Goal: Task Accomplishment & Management: Manage account settings

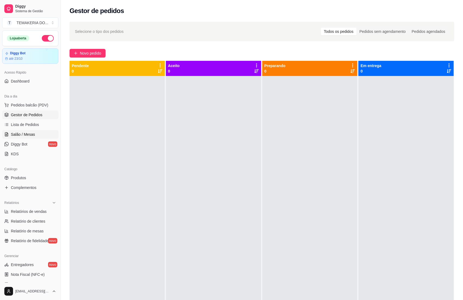
click at [24, 136] on span "Salão / Mesas" at bounding box center [23, 134] width 24 height 5
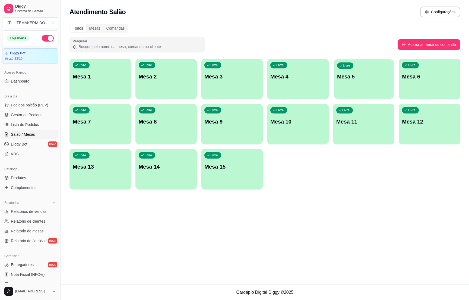
click at [337, 73] on p "Mesa 5" at bounding box center [363, 76] width 53 height 7
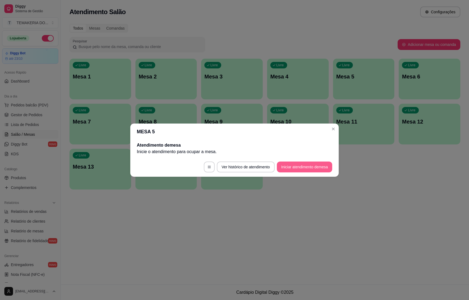
click at [293, 170] on button "Iniciar atendimento de mesa" at bounding box center [304, 167] width 55 height 11
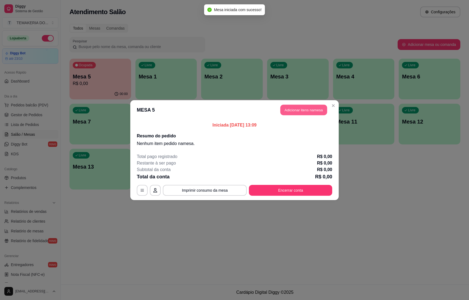
click at [295, 114] on button "Adicionar itens na mesa" at bounding box center [303, 110] width 47 height 11
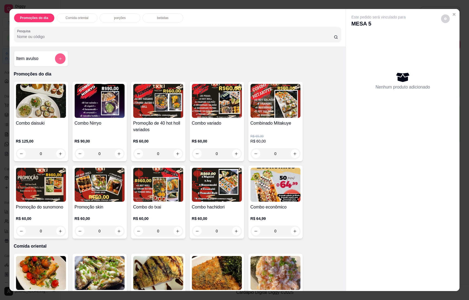
click at [58, 57] on icon "add-separate-item" at bounding box center [60, 59] width 4 height 4
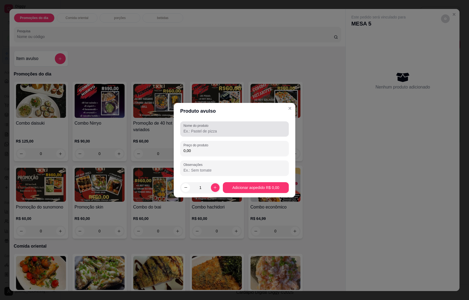
click at [201, 128] on div at bounding box center [234, 129] width 102 height 11
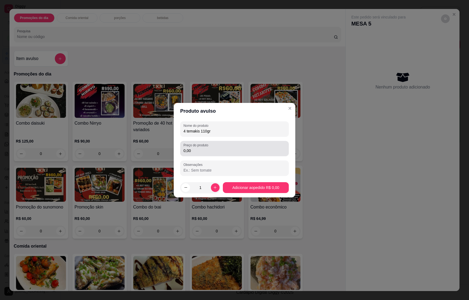
type input "4 temakis 110gr"
click at [192, 151] on input "0,00" at bounding box center [234, 150] width 102 height 5
type input "56,00"
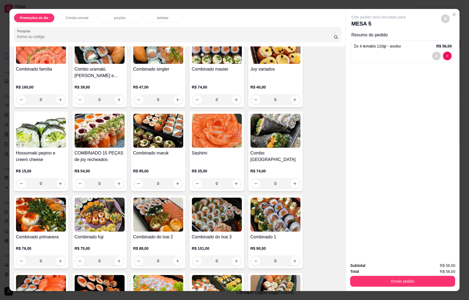
scroll to position [1262, 0]
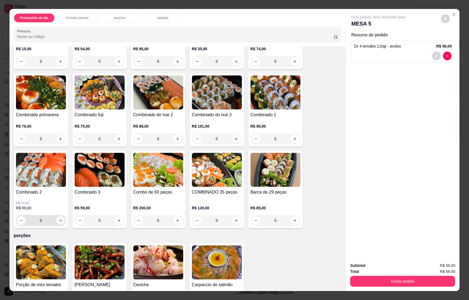
click at [58, 219] on icon "increase-product-quantity" at bounding box center [60, 221] width 4 height 4
type input "1"
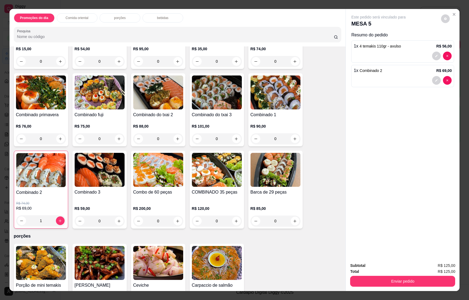
scroll to position [1466, 0]
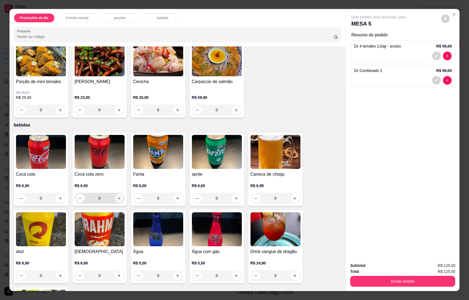
click at [117, 196] on icon "increase-product-quantity" at bounding box center [119, 198] width 4 height 4
type input "1"
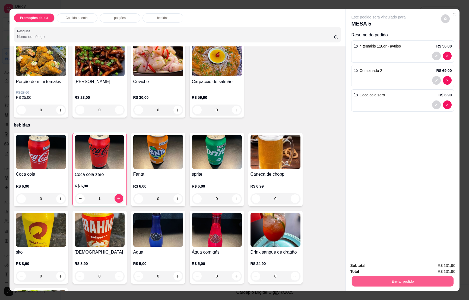
click at [410, 277] on button "Enviar pedido" at bounding box center [403, 281] width 102 height 11
click at [441, 265] on button "Enviar pedido" at bounding box center [440, 268] width 31 height 10
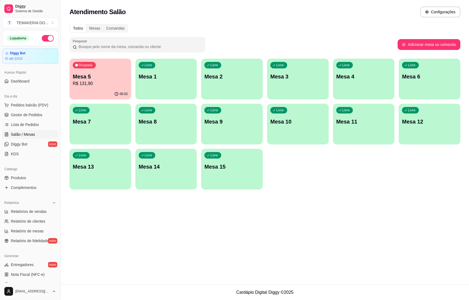
click at [83, 84] on p "R$ 131,90" at bounding box center [100, 83] width 55 height 7
click at [83, 84] on body "Diggy Sistema de Gestão T TEMAKERIA DO ... Loja aberta Diggy Bot até 23/10 Aces…" at bounding box center [234, 150] width 469 height 300
click at [39, 114] on span "Gestor de Pedidos" at bounding box center [26, 114] width 31 height 5
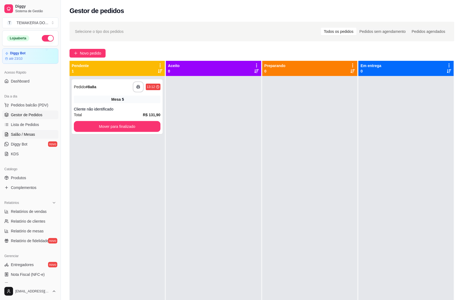
click at [25, 135] on span "Salão / Mesas" at bounding box center [23, 134] width 24 height 5
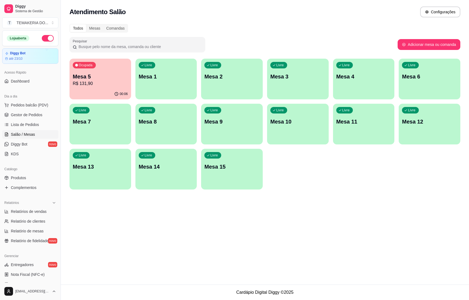
click at [104, 81] on p "R$ 131,90" at bounding box center [100, 83] width 55 height 7
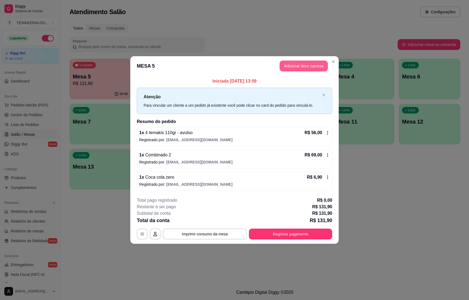
click at [300, 65] on button "Adicionar itens na mesa" at bounding box center [304, 66] width 48 height 11
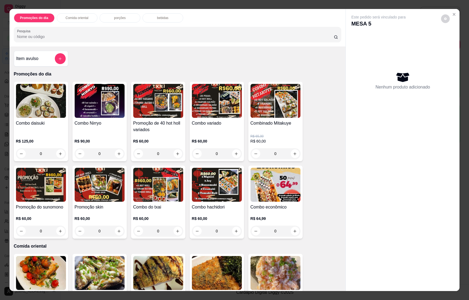
click at [161, 17] on p "bebidas" at bounding box center [162, 18] width 11 height 4
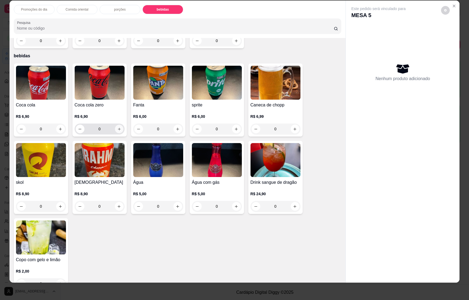
click at [118, 125] on button "increase-product-quantity" at bounding box center [119, 129] width 8 height 8
type input "1"
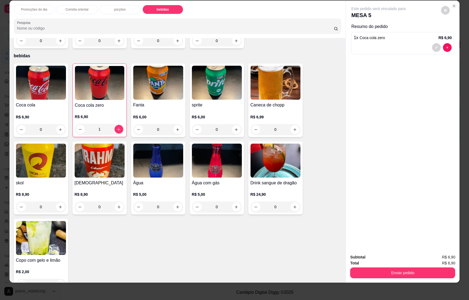
click at [421, 267] on button "Enviar pedido" at bounding box center [402, 272] width 105 height 11
click at [437, 260] on button "Enviar pedido" at bounding box center [440, 259] width 30 height 10
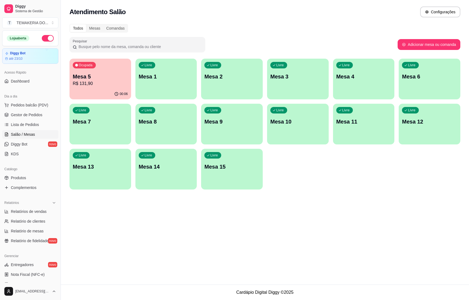
click at [399, 229] on div "Atendimento Salão Configurações Todos Mesas Comandas Pesquisar Adicionar mesa o…" at bounding box center [265, 142] width 408 height 284
click at [20, 113] on span "Gestor de Pedidos" at bounding box center [26, 114] width 31 height 5
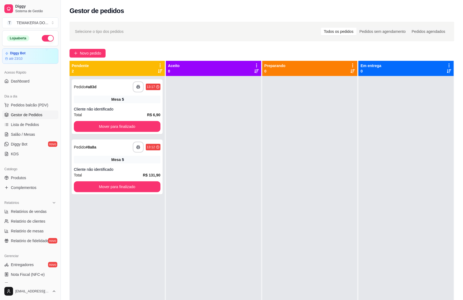
click at [394, 242] on div at bounding box center [405, 226] width 95 height 300
click at [33, 135] on span "Salão / Mesas" at bounding box center [23, 134] width 24 height 5
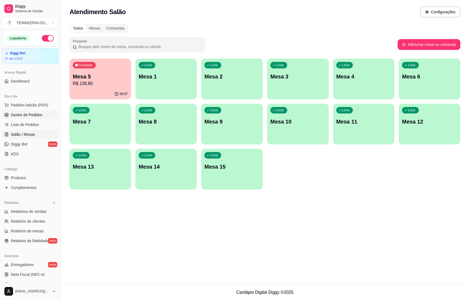
click at [39, 114] on span "Gestor de Pedidos" at bounding box center [26, 114] width 31 height 5
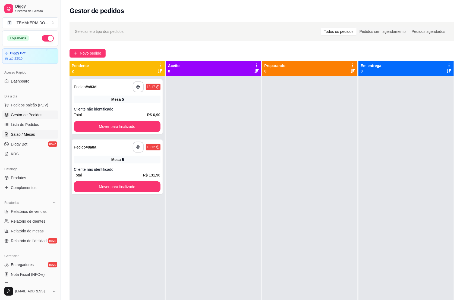
click at [18, 136] on span "Salão / Mesas" at bounding box center [23, 134] width 24 height 5
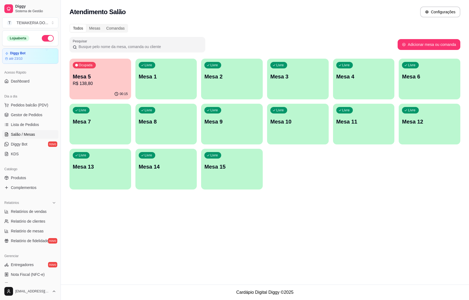
click at [99, 87] on div "Ocupada Mesa 5 R$ 138,80" at bounding box center [100, 74] width 62 height 30
click at [30, 113] on span "Gestor de Pedidos" at bounding box center [26, 114] width 31 height 5
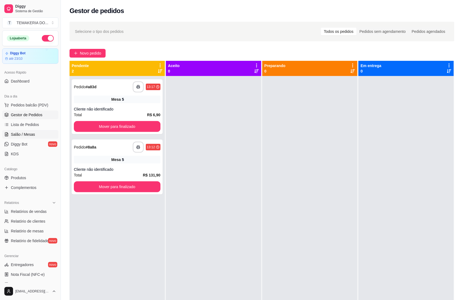
click at [23, 131] on link "Salão / Mesas" at bounding box center [30, 134] width 56 height 9
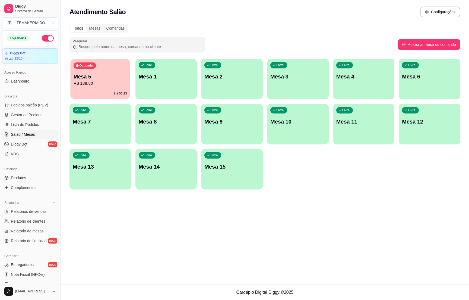
click at [84, 87] on div "Ocupada Mesa 5 R$ 138,80" at bounding box center [100, 73] width 60 height 29
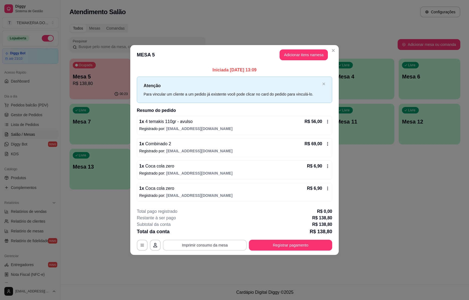
click at [229, 244] on button "Imprimir consumo da mesa" at bounding box center [205, 245] width 84 height 11
click at [295, 244] on button "Registrar pagamento" at bounding box center [290, 245] width 81 height 11
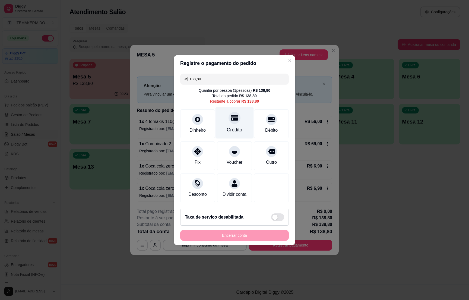
click at [235, 121] on div "Crédito" at bounding box center [235, 123] width 38 height 32
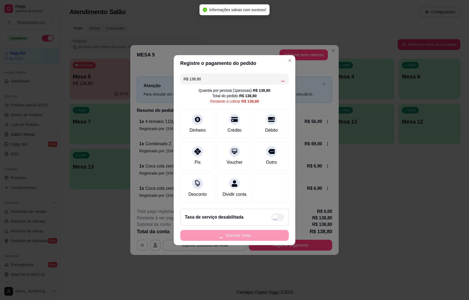
type input "R$ 0,00"
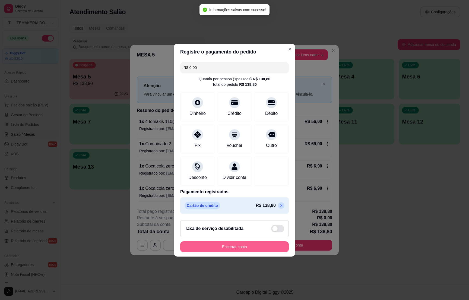
click at [222, 251] on button "Encerrar conta" at bounding box center [234, 246] width 109 height 11
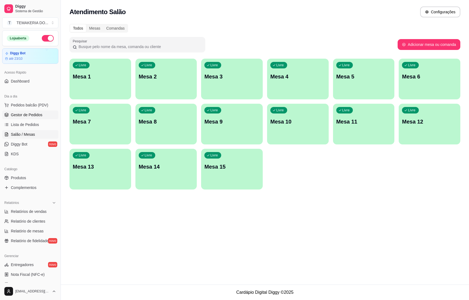
click at [30, 113] on span "Gestor de Pedidos" at bounding box center [26, 114] width 31 height 5
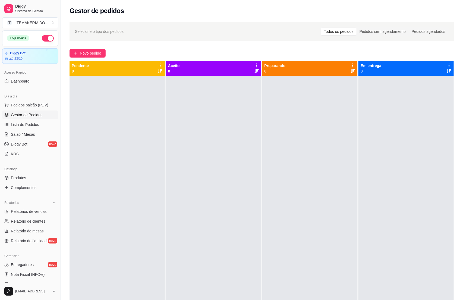
click at [309, 202] on div at bounding box center [309, 226] width 95 height 300
